Goal: Information Seeking & Learning: Understand process/instructions

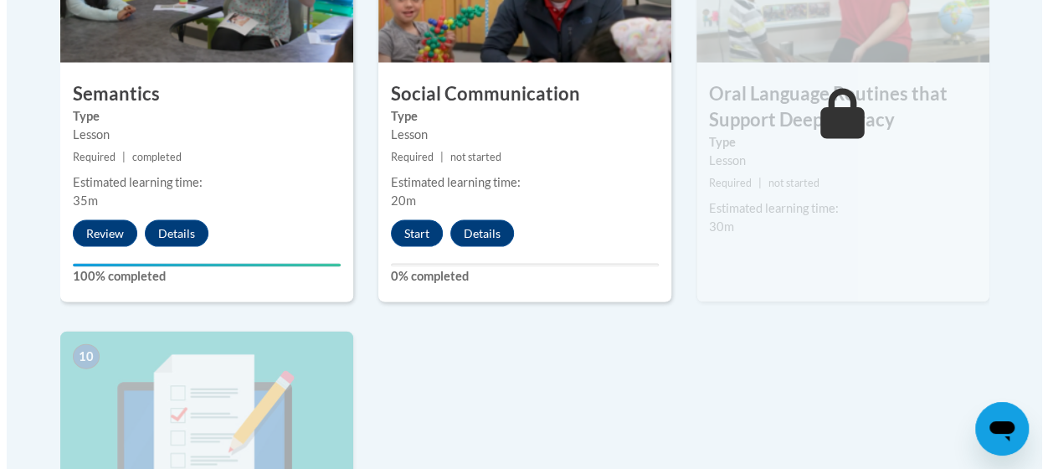
scroll to position [1631, 0]
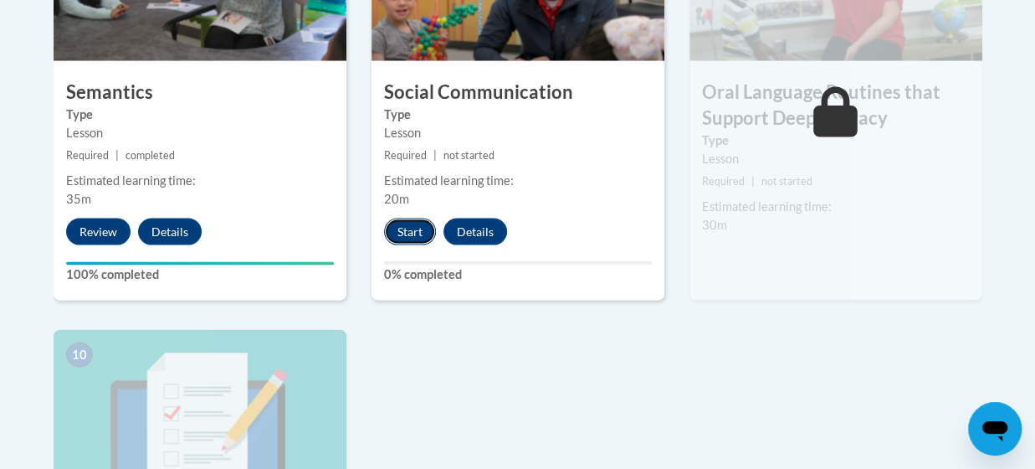
click at [405, 230] on button "Start" at bounding box center [410, 231] width 52 height 27
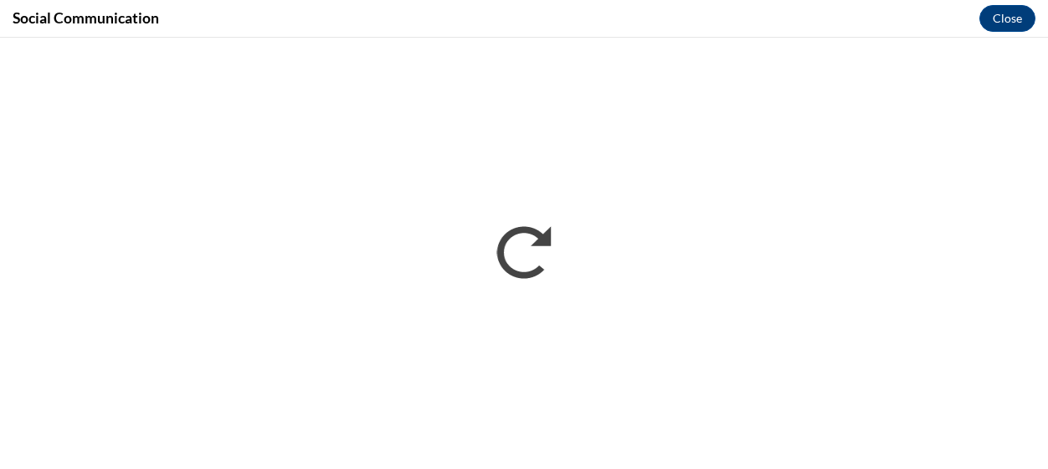
scroll to position [0, 0]
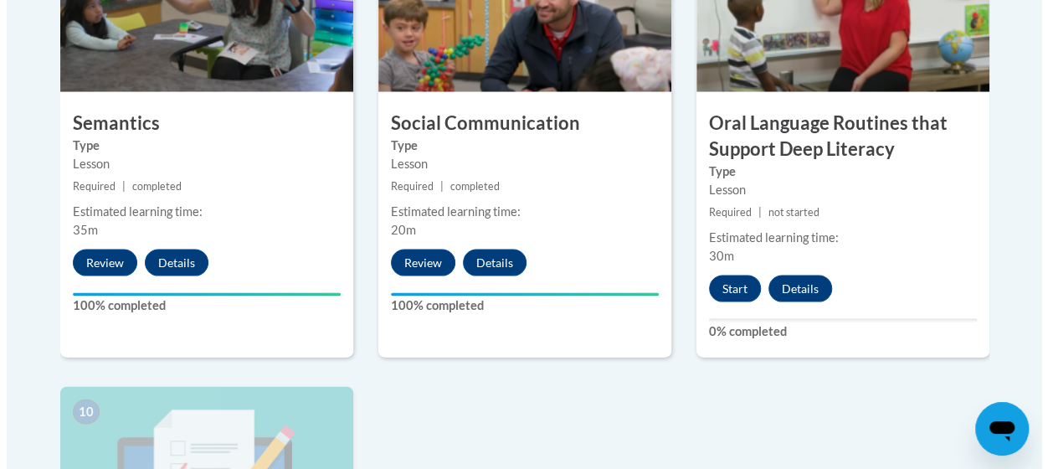
scroll to position [1602, 0]
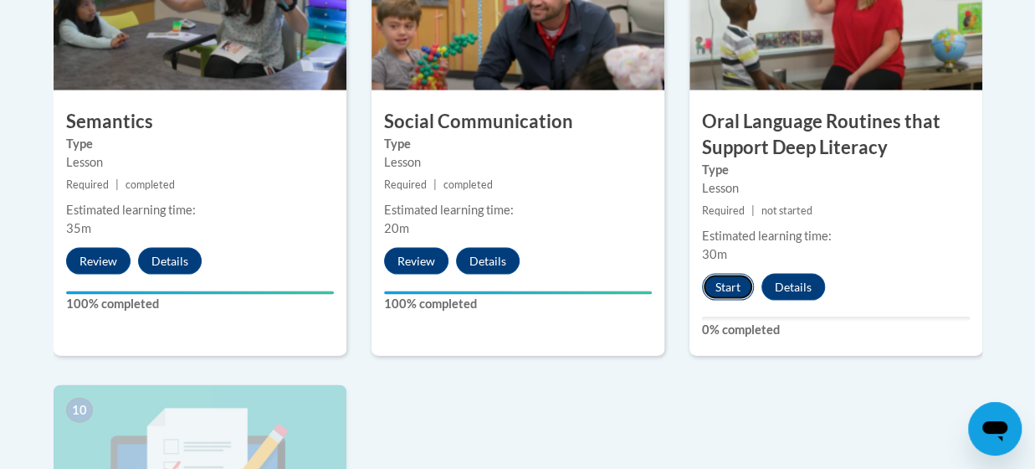
click at [738, 288] on button "Start" at bounding box center [728, 287] width 52 height 27
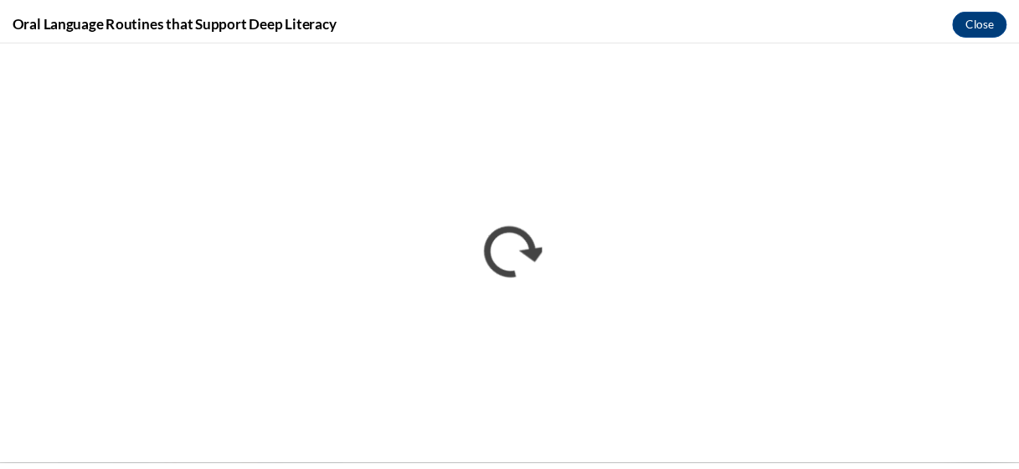
scroll to position [0, 0]
